Goal: Task Accomplishment & Management: Manage account settings

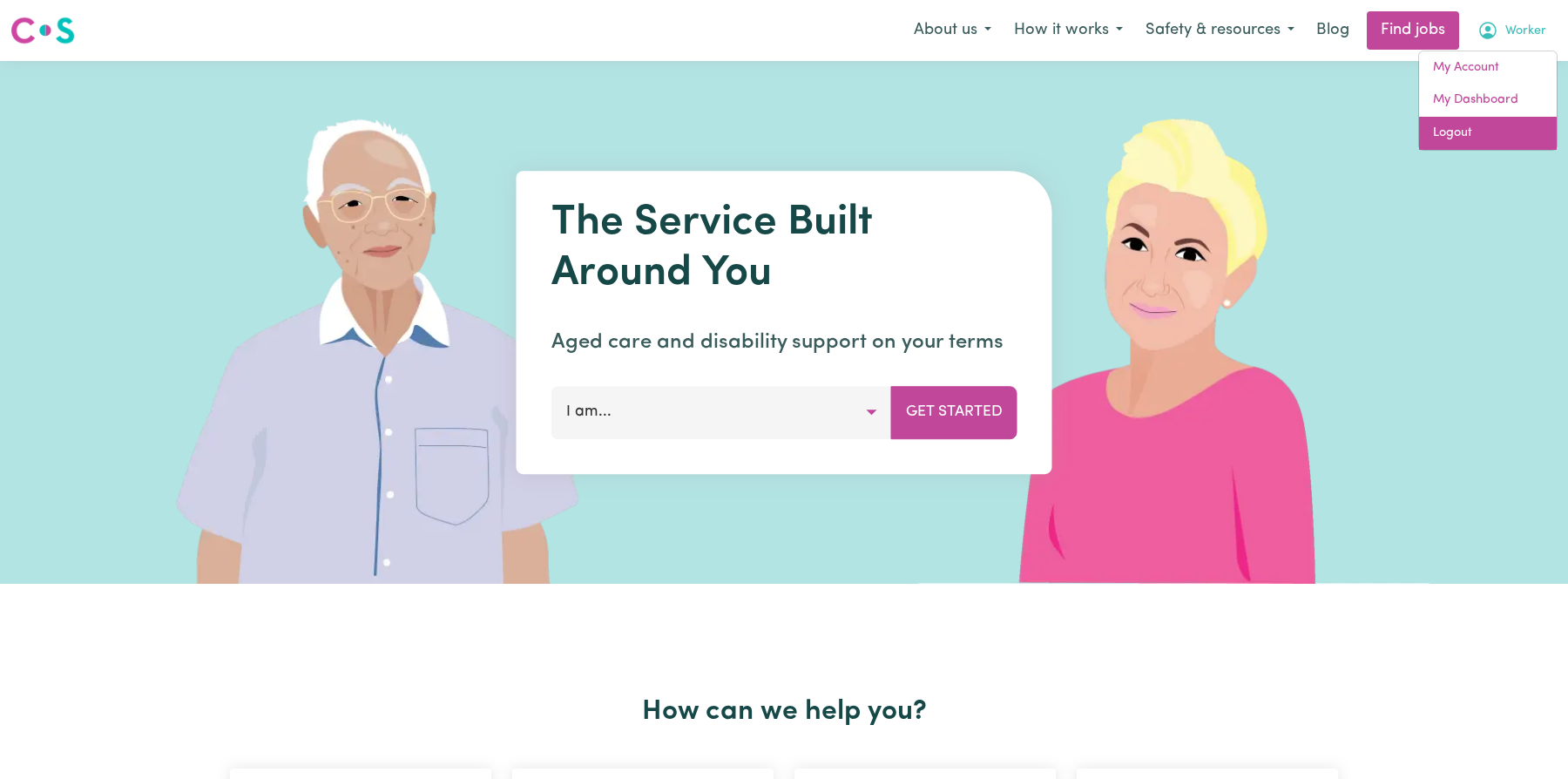
click at [1464, 132] on link "Logout" at bounding box center [1487, 133] width 138 height 33
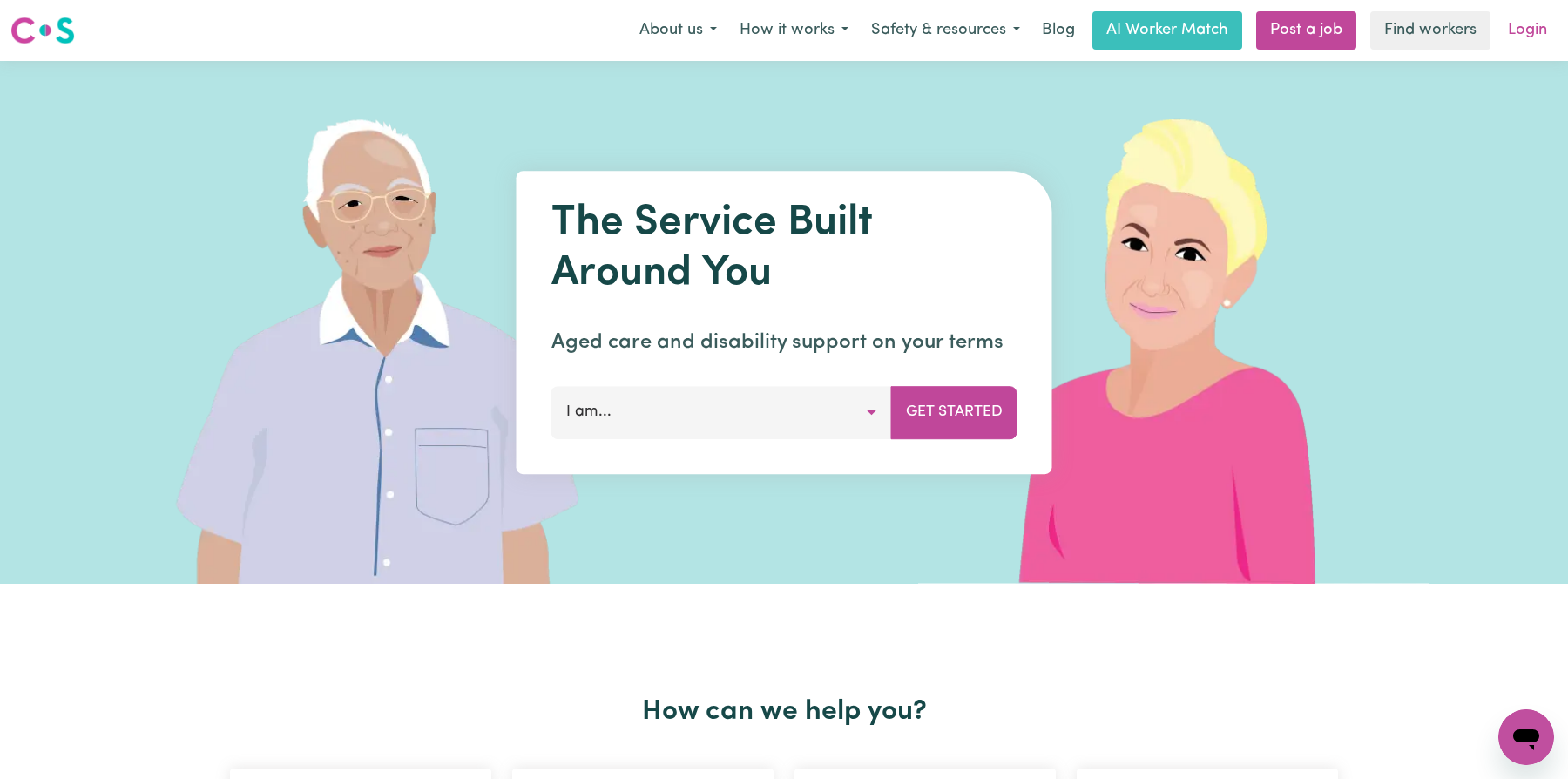
click at [1524, 27] on link "Login" at bounding box center [1526, 30] width 60 height 39
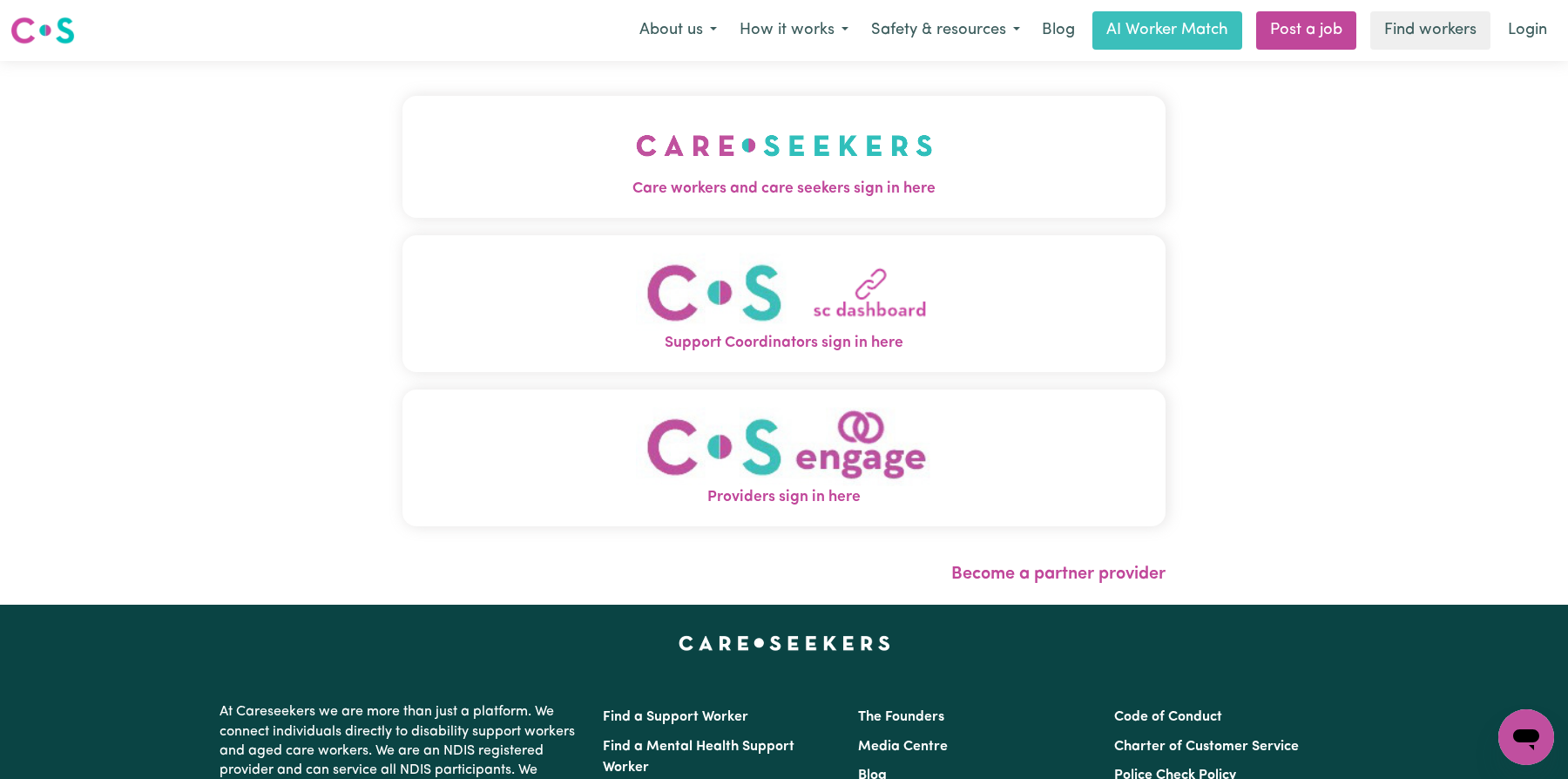
click at [648, 127] on img "Care workers and care seekers sign in here" at bounding box center [784, 145] width 297 height 64
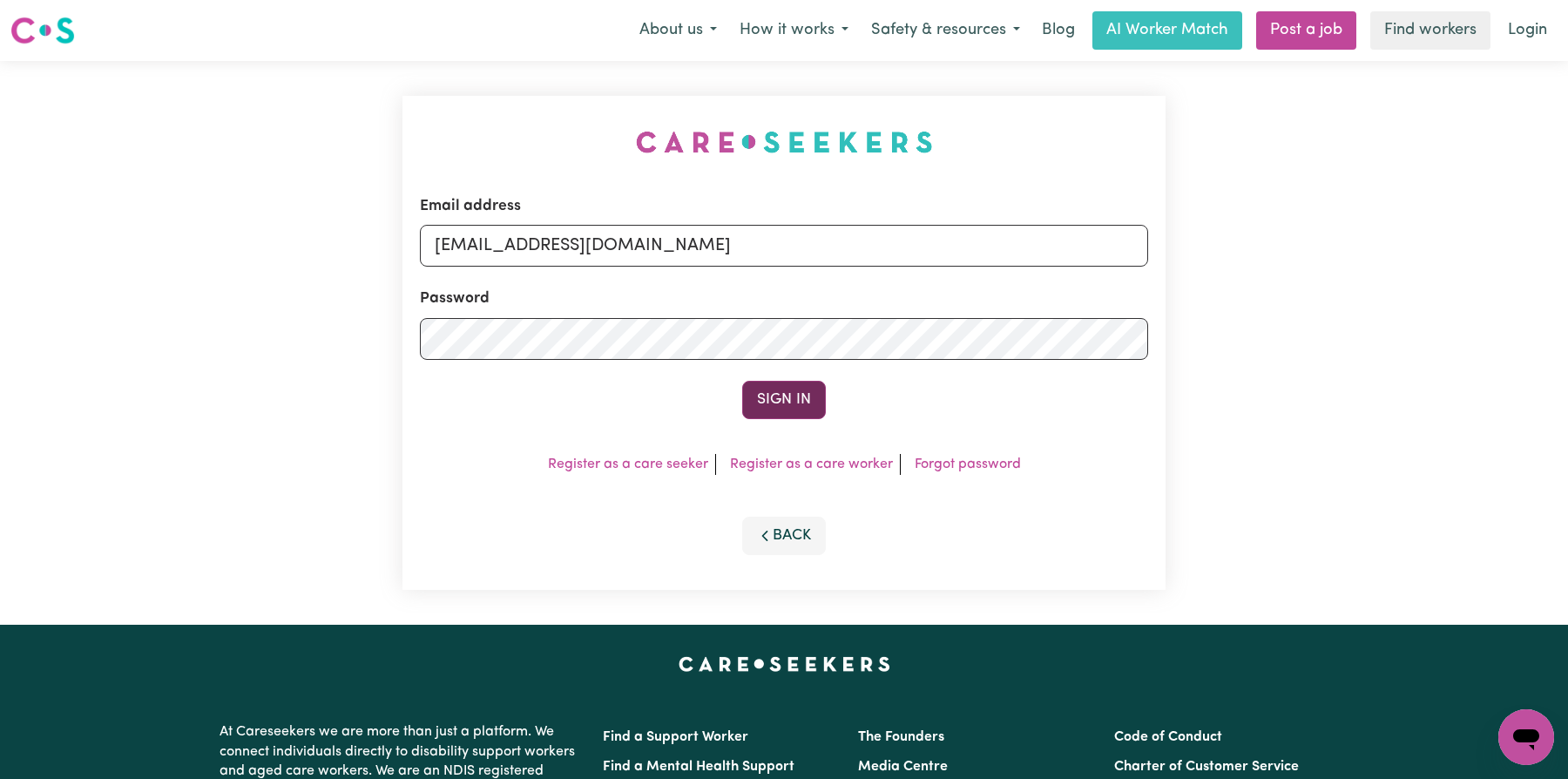
click at [790, 406] on button "Sign In" at bounding box center [784, 399] width 83 height 39
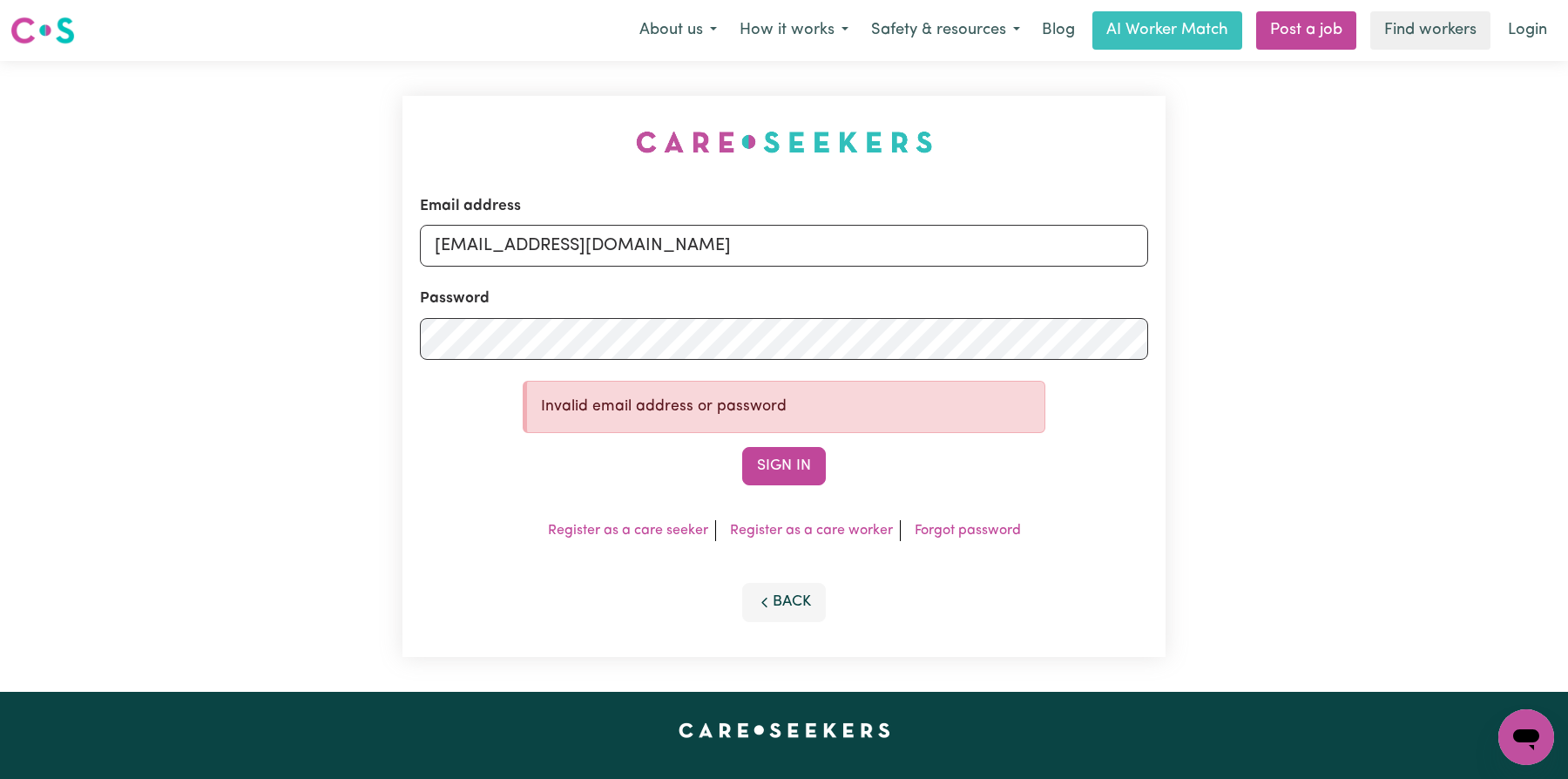
click at [783, 450] on button "Sign In" at bounding box center [784, 465] width 83 height 39
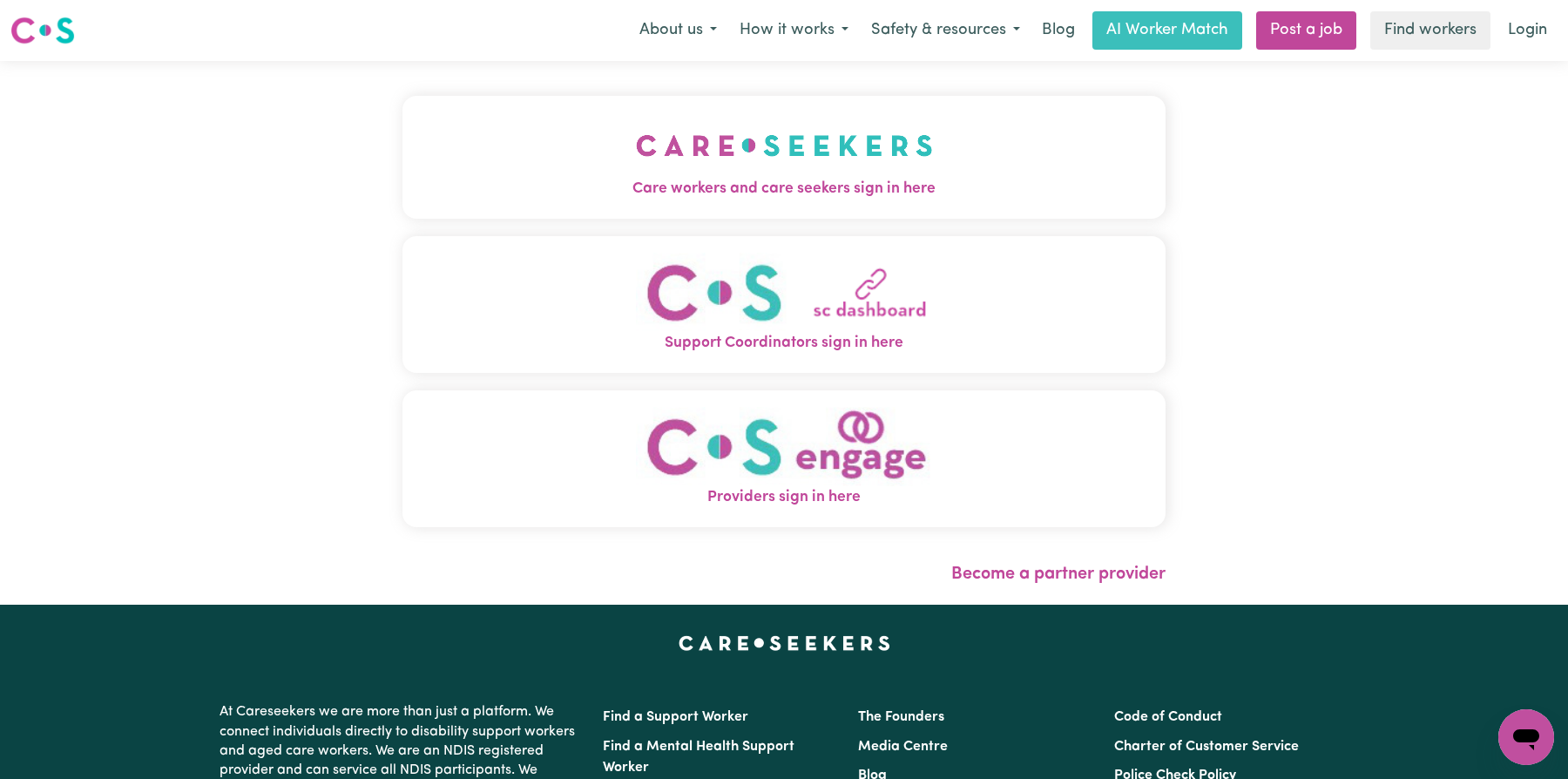
click at [737, 181] on span "Care workers and care seekers sign in here" at bounding box center [783, 188] width 763 height 23
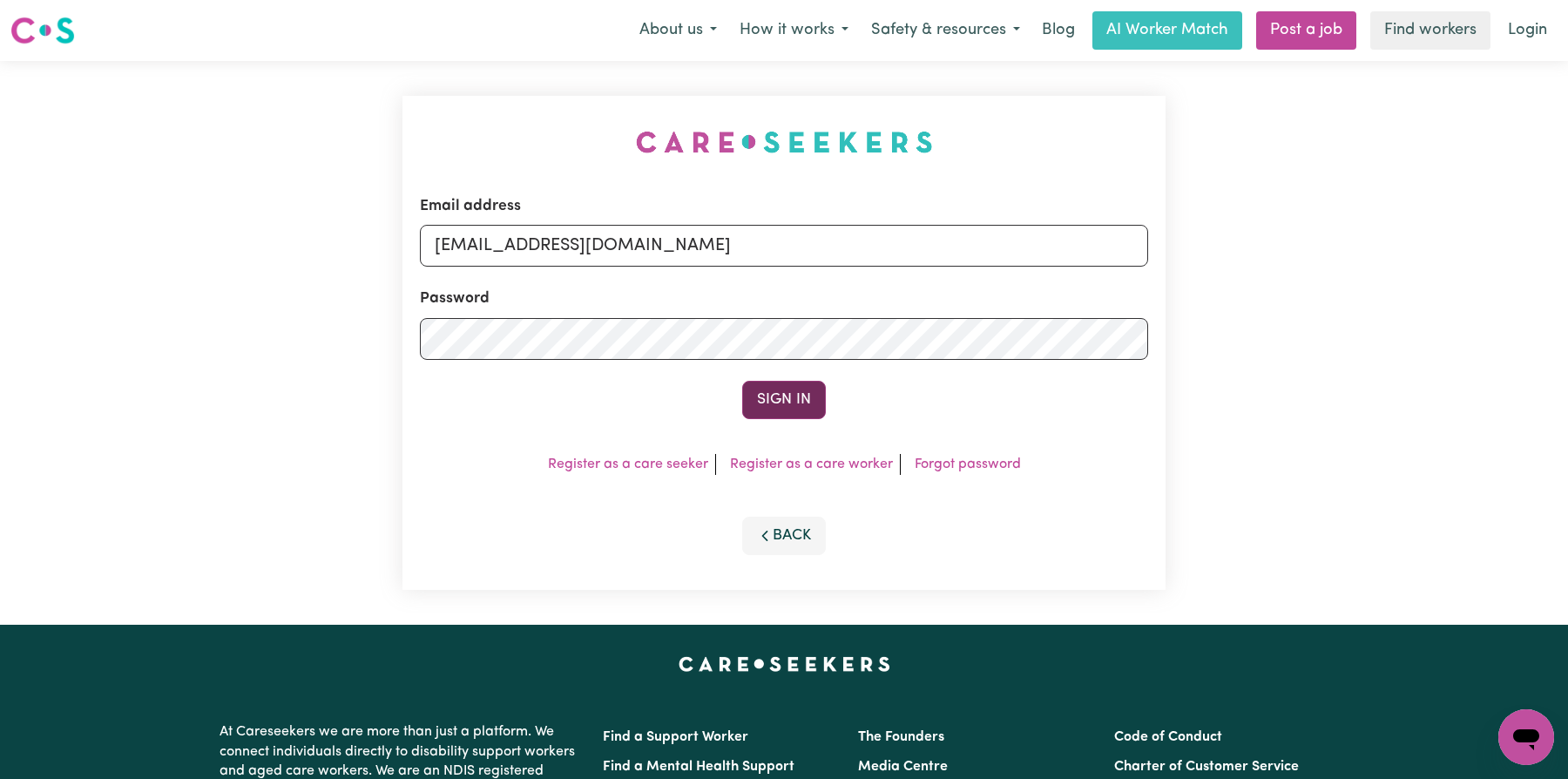
click at [775, 385] on button "Sign In" at bounding box center [784, 399] width 83 height 39
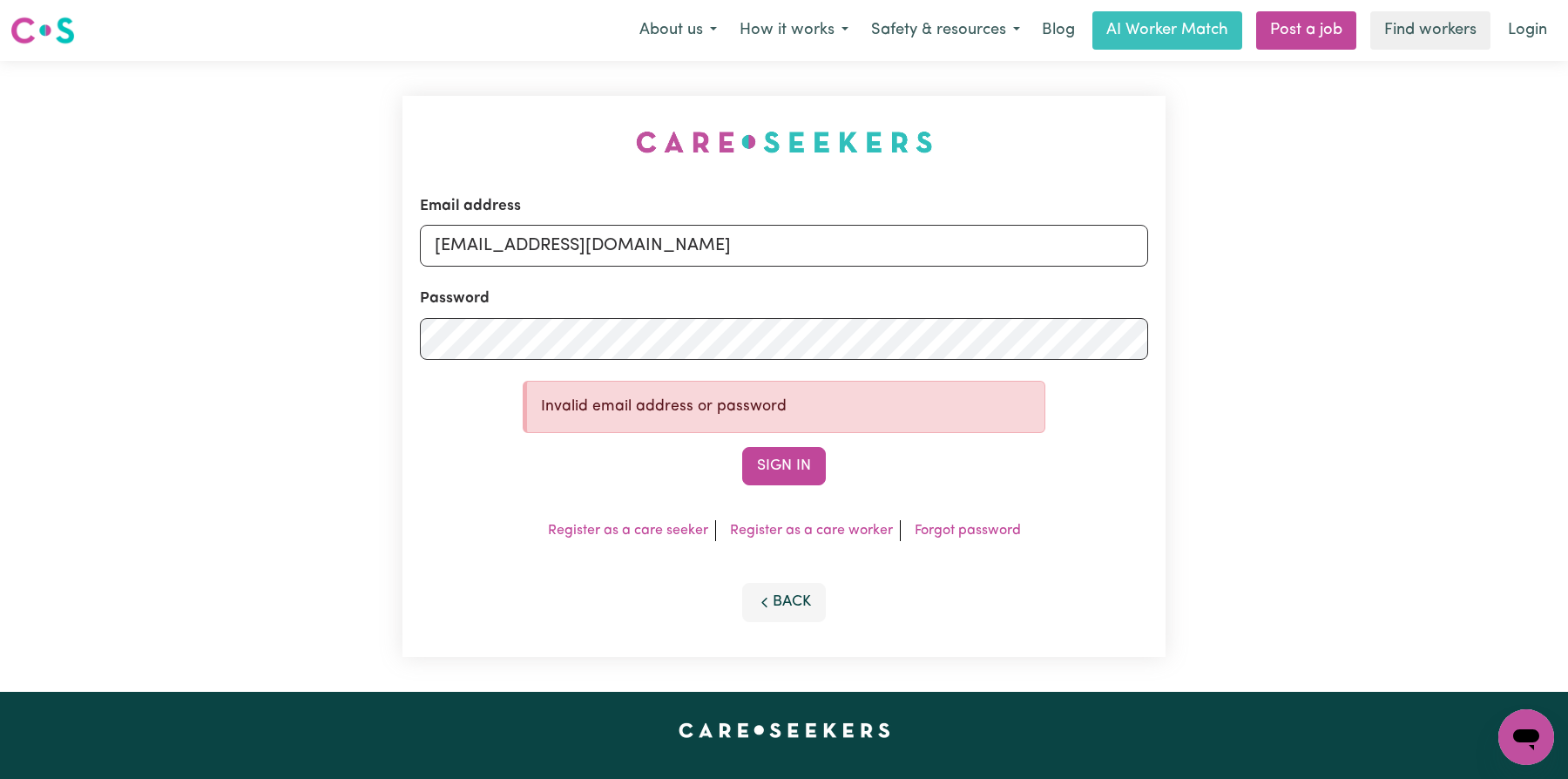
click at [785, 438] on form "Email address florenzkeirtcuizon+worker@gmail.com Password Invalid email addres…" at bounding box center [783, 340] width 728 height 290
click at [789, 458] on button "Sign In" at bounding box center [784, 465] width 83 height 39
click at [788, 476] on button "Sign In" at bounding box center [784, 465] width 83 height 39
